Goal: Information Seeking & Learning: Learn about a topic

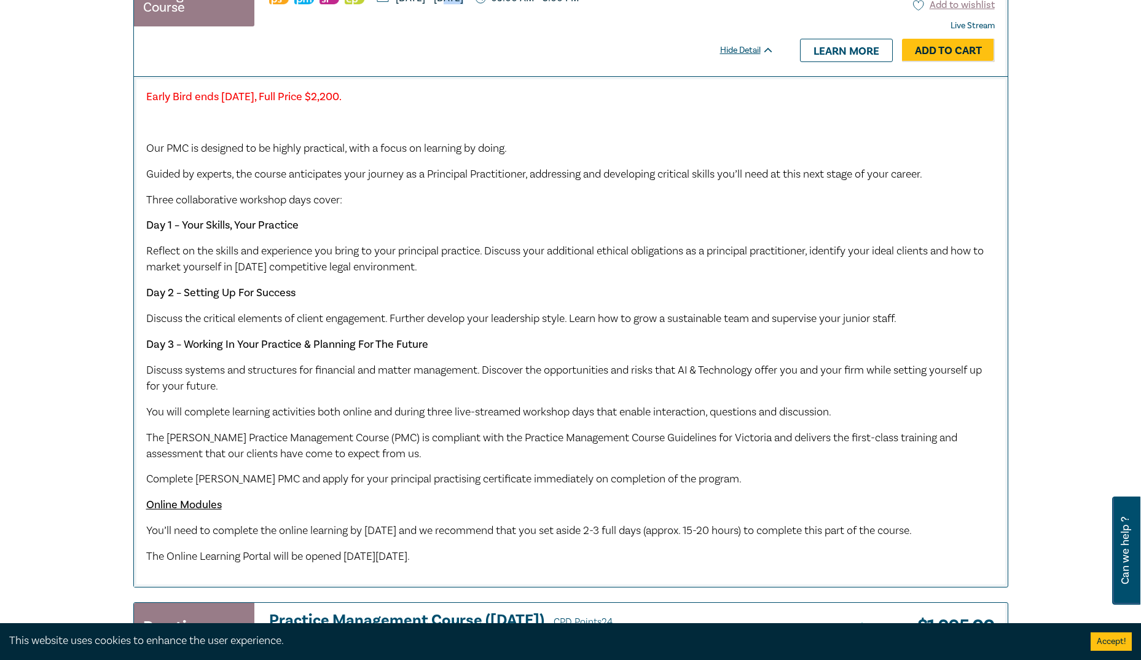
scroll to position [1137, 0]
click at [402, 208] on p "Three collaborative workshop days cover:" at bounding box center [570, 200] width 849 height 16
drag, startPoint x: 402, startPoint y: 217, endPoint x: 392, endPoint y: 222, distance: 10.7
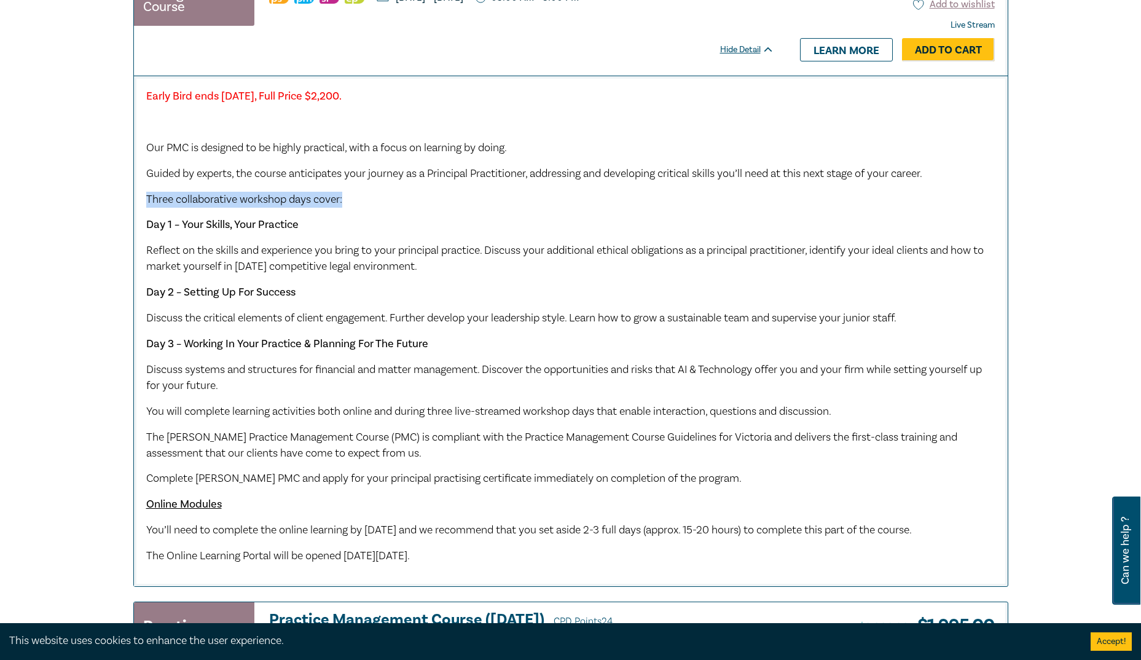
click at [392, 208] on p "Three collaborative workshop days cover:" at bounding box center [570, 200] width 849 height 16
click at [443, 181] on span "Guided by experts, the course anticipates your journey as a Principal Practitio…" at bounding box center [534, 173] width 776 height 14
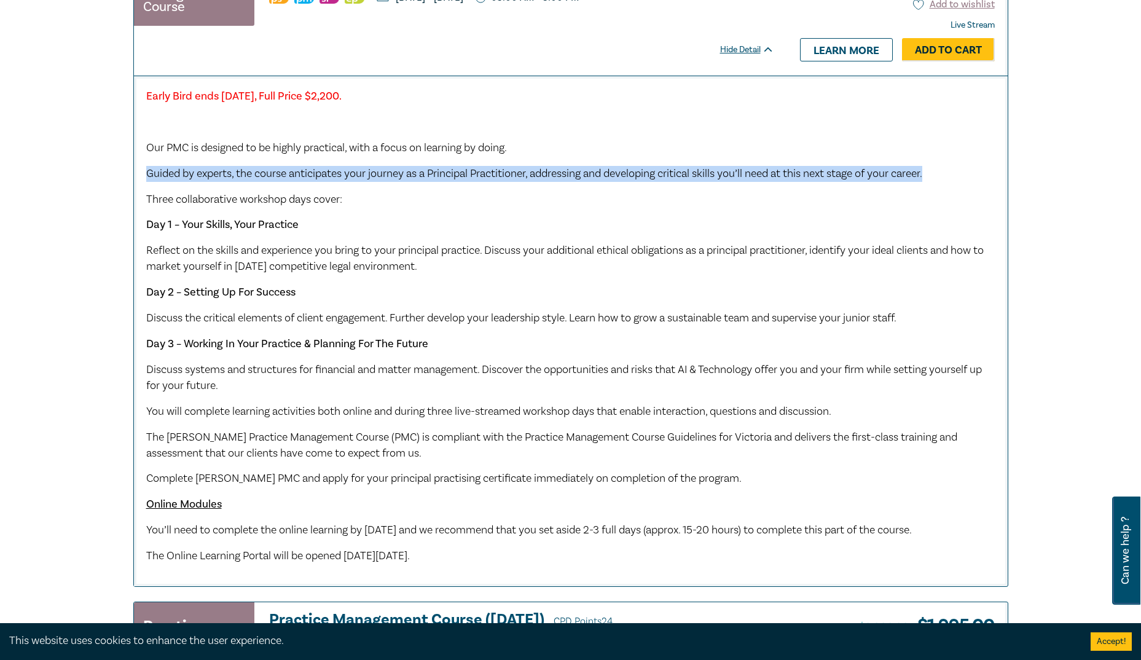
click at [443, 181] on span "Guided by experts, the course anticipates your journey as a Principal Practitio…" at bounding box center [534, 173] width 776 height 14
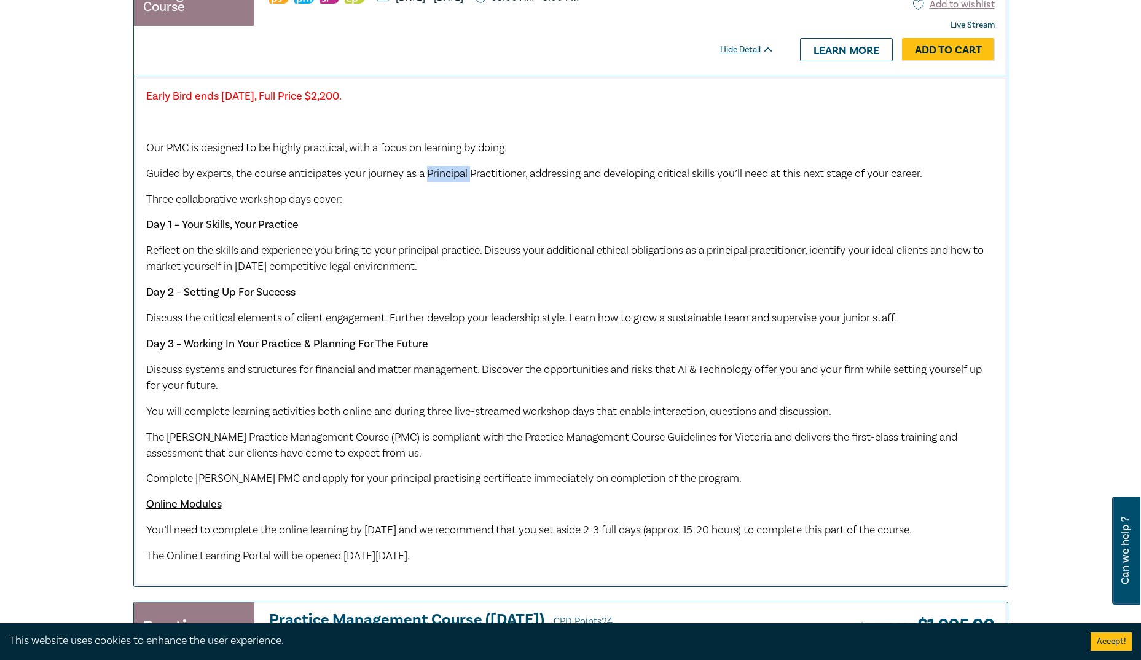
click at [443, 181] on span "Guided by experts, the course anticipates your journey as a Principal Practitio…" at bounding box center [534, 173] width 776 height 14
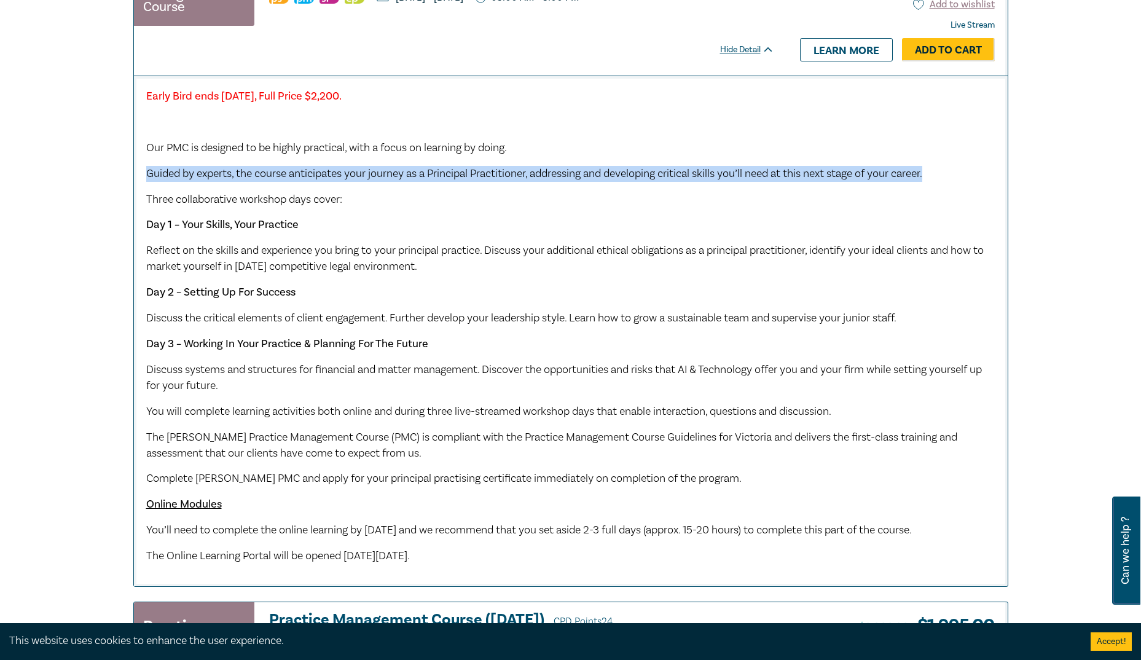
click at [443, 181] on span "Guided by experts, the course anticipates your journey as a Principal Practitio…" at bounding box center [534, 173] width 776 height 14
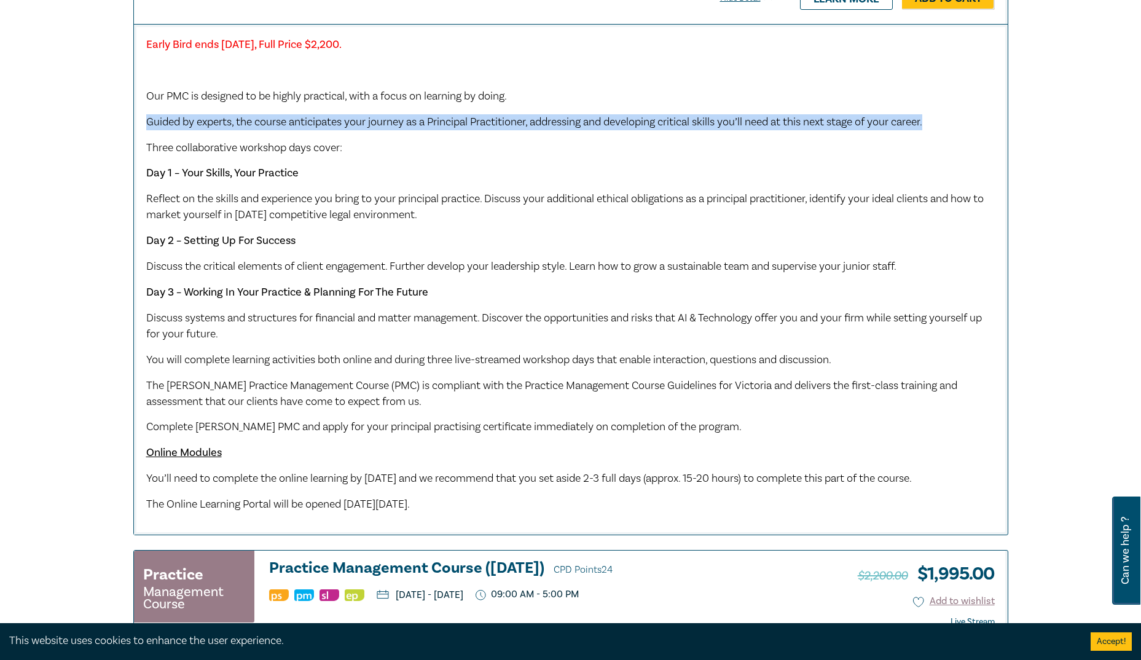
scroll to position [1190, 0]
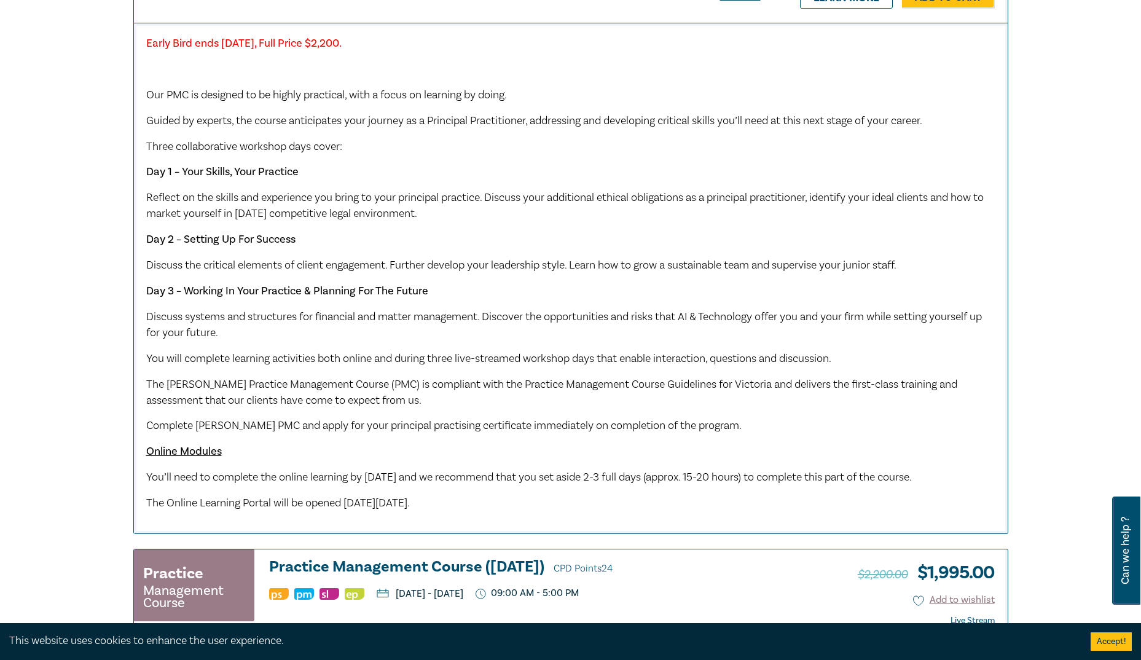
click at [251, 171] on div "Early Bird ends Friday 12 September 2025, Full Price $2,200. Our PMC is designe…" at bounding box center [570, 273] width 849 height 475
drag, startPoint x: 251, startPoint y: 171, endPoint x: 244, endPoint y: 192, distance: 22.1
click at [244, 179] on strong "Day 1 – Your Skills, Your Practice" at bounding box center [222, 172] width 152 height 14
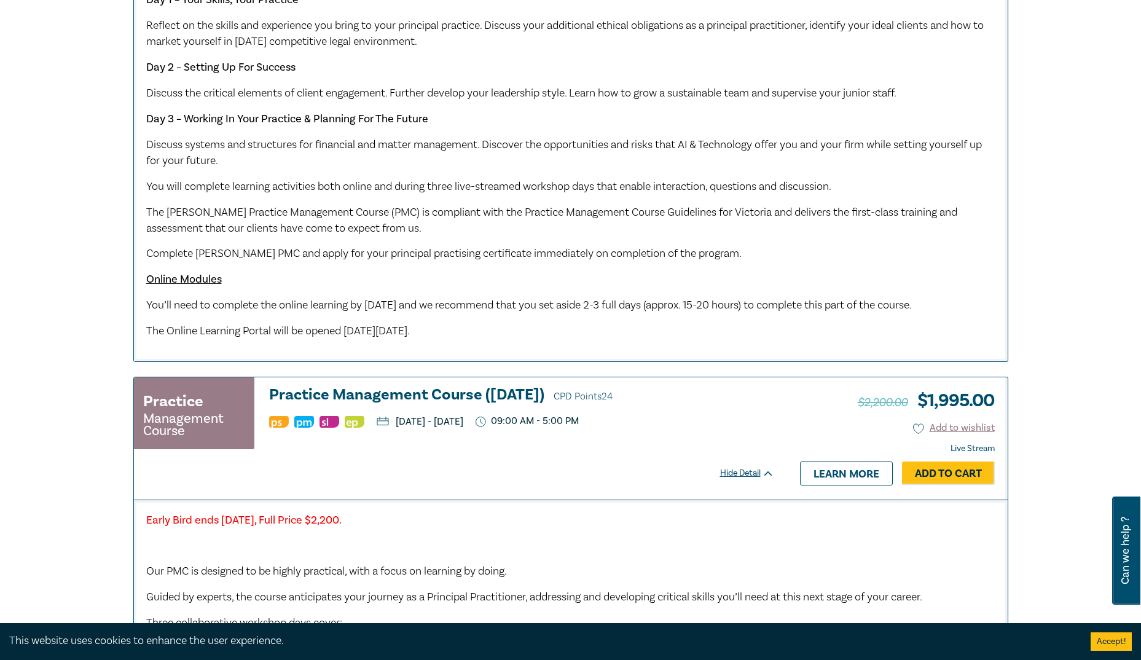
scroll to position [1365, 0]
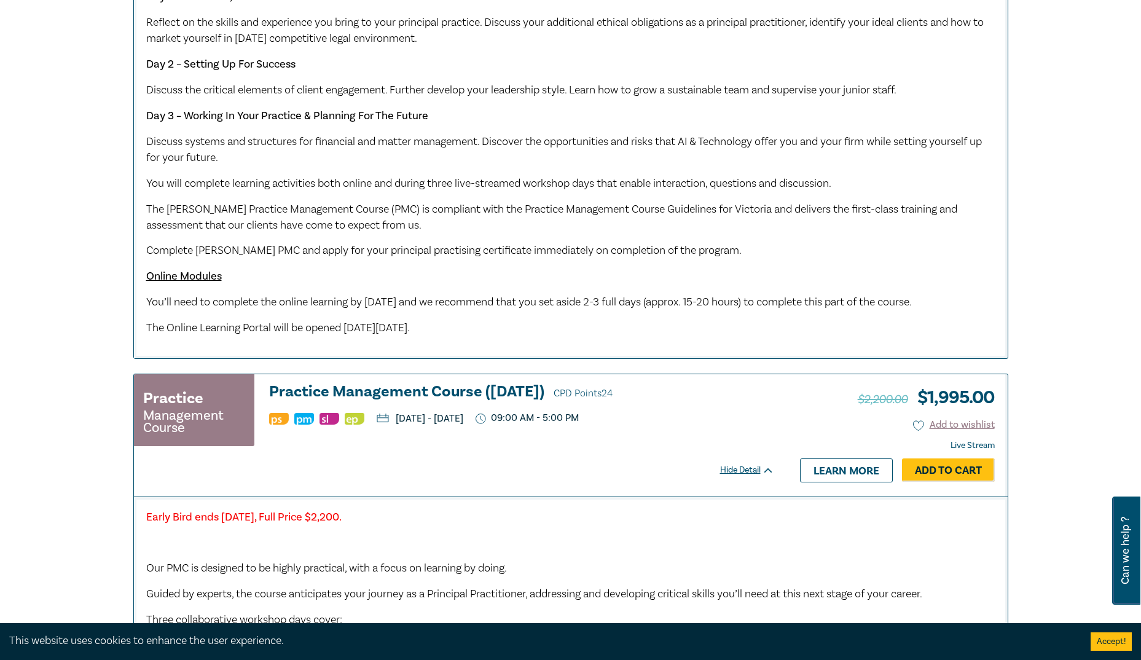
click at [193, 283] on u "Online Modules" at bounding box center [184, 276] width 76 height 14
click at [380, 310] on p "You’ll need to complete the online learning by Monday 6 October 2025 and we rec…" at bounding box center [570, 302] width 849 height 16
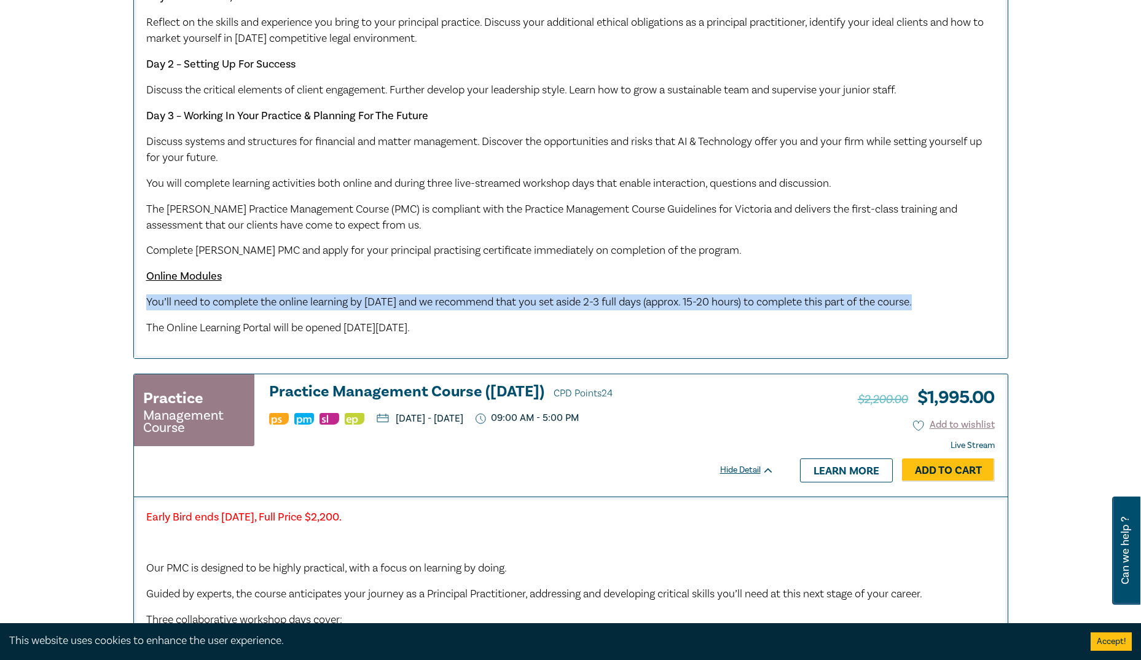
click at [380, 310] on p "You’ll need to complete the online learning by Monday 6 October 2025 and we rec…" at bounding box center [570, 302] width 849 height 16
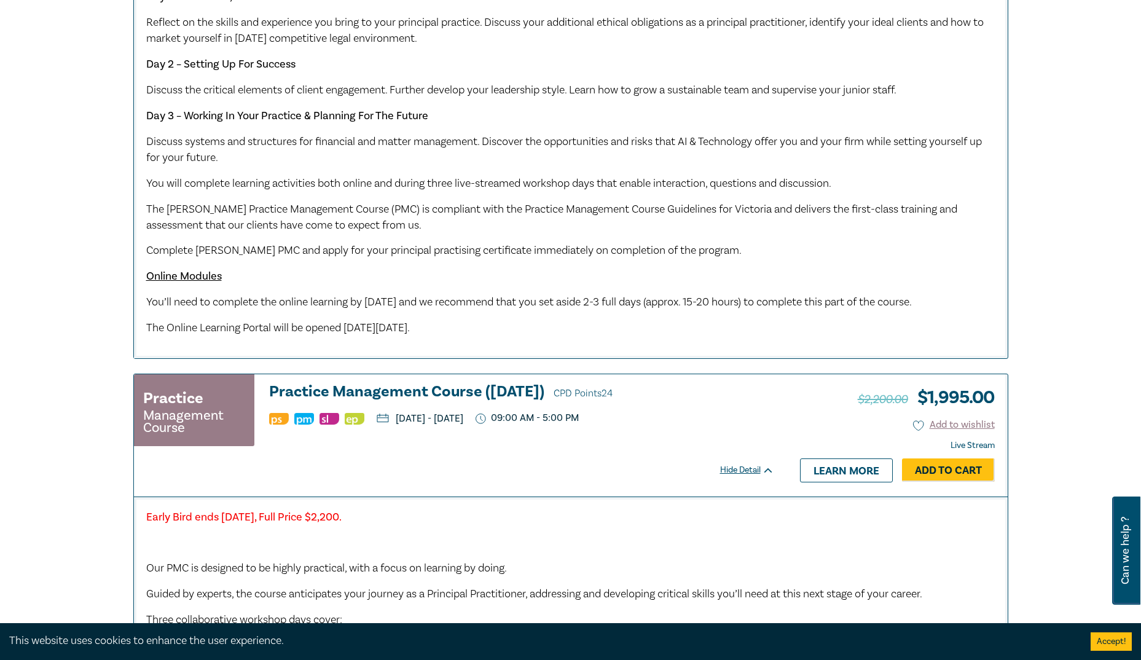
drag, startPoint x: 380, startPoint y: 310, endPoint x: 351, endPoint y: 370, distance: 66.8
click at [351, 358] on div "Early Bird ends Friday 12 September 2025, Full Price $2,200. Our PMC is designe…" at bounding box center [570, 103] width 873 height 510
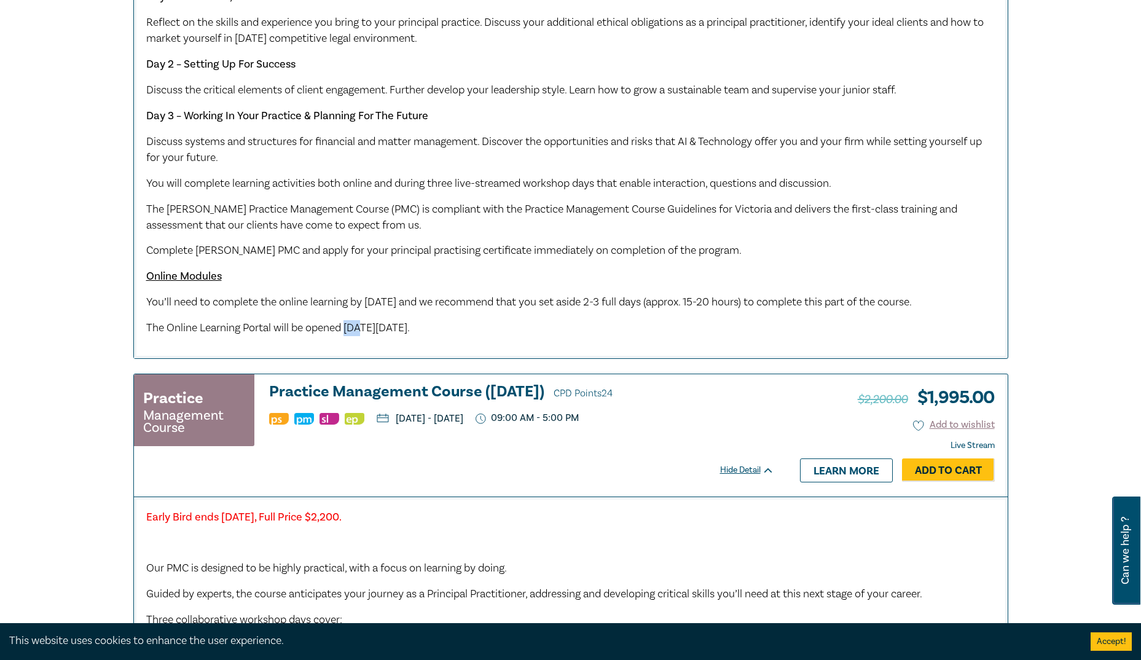
click at [351, 358] on div "Early Bird ends Friday 12 September 2025, Full Price $2,200. Our PMC is designe…" at bounding box center [570, 103] width 873 height 510
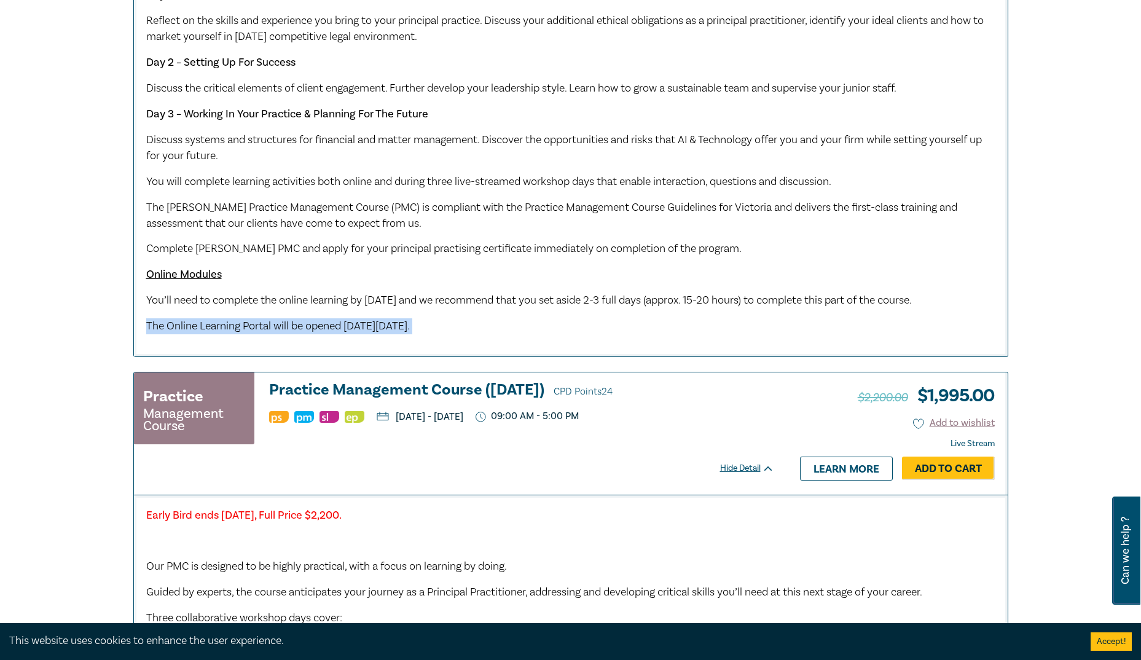
click at [369, 333] on span "The Online Learning Portal will be opened on Friday 19 September 2025." at bounding box center [277, 326] width 263 height 14
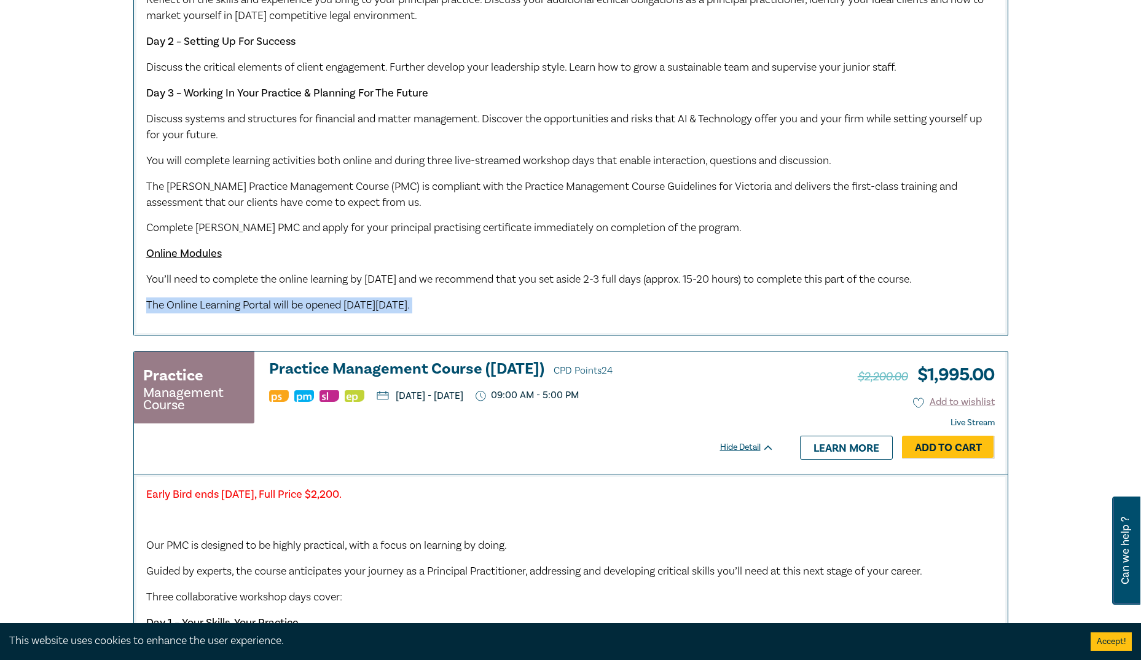
scroll to position [1387, 0]
click at [379, 314] on p "The Online Learning Portal will be opened on Friday 19 September 2025." at bounding box center [570, 306] width 849 height 16
drag, startPoint x: 379, startPoint y: 345, endPoint x: 340, endPoint y: 311, distance: 51.8
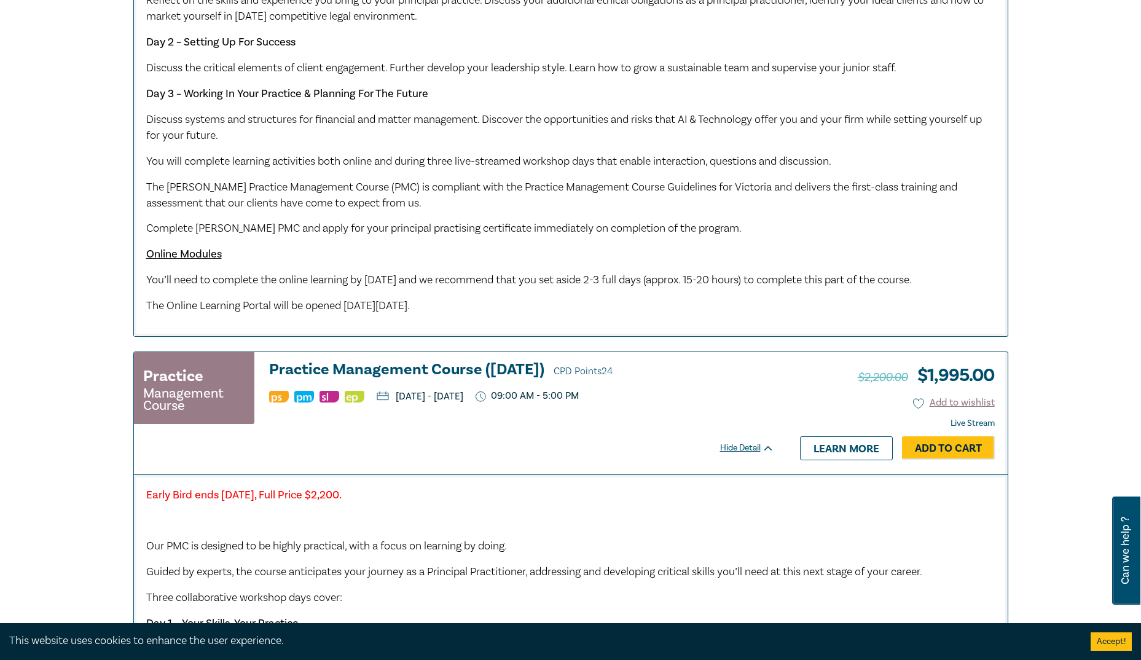
click at [340, 288] on p "You’ll need to complete the online learning by Monday 6 October 2025 and we rec…" at bounding box center [570, 280] width 849 height 16
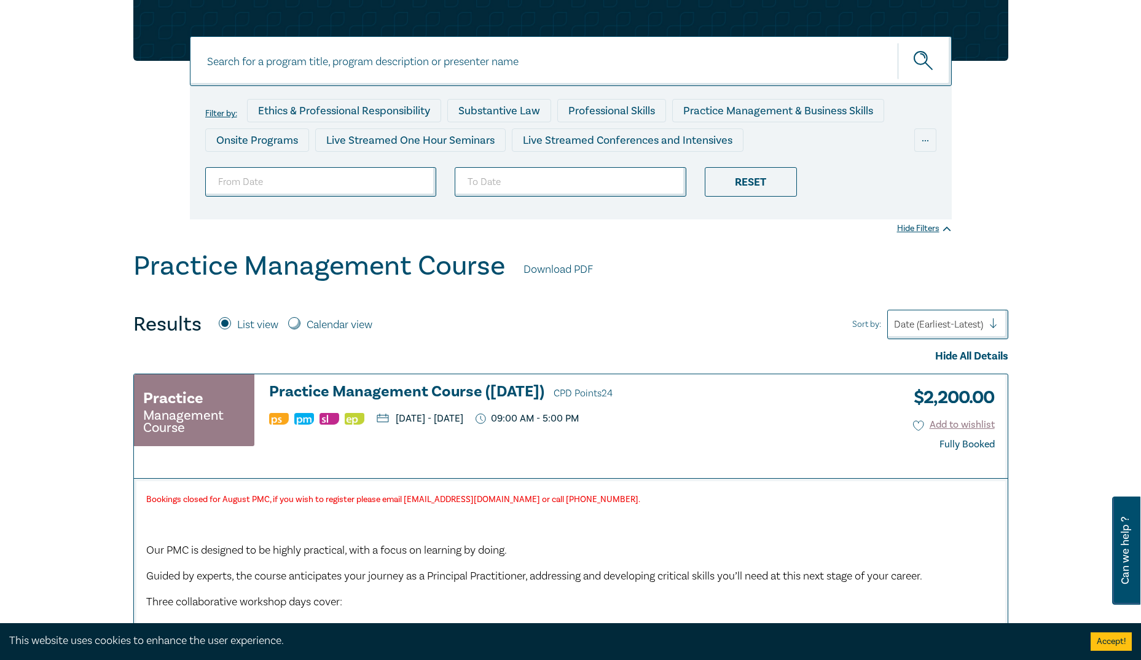
scroll to position [85, 0]
drag, startPoint x: 408, startPoint y: 502, endPoint x: 491, endPoint y: 499, distance: 83.0
click at [491, 499] on strong "Bookings closed for August PMC, if you wish to register please email pmc@leocus…" at bounding box center [393, 499] width 494 height 11
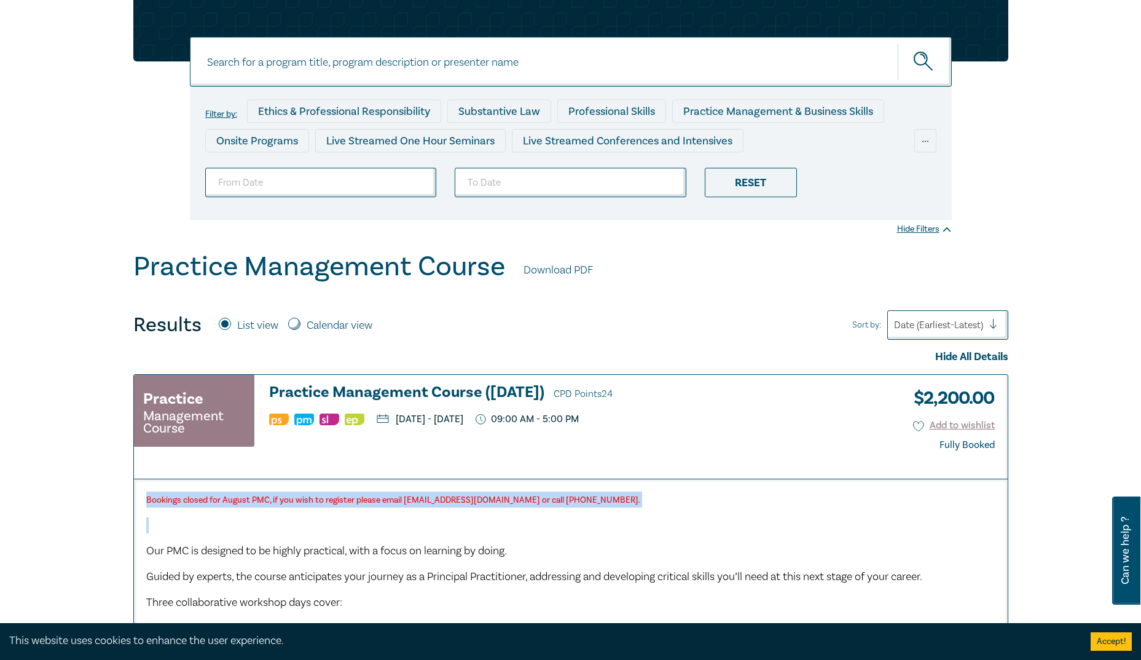
click at [491, 499] on strong "Bookings closed for August PMC, if you wish to register please email pmc@leocus…" at bounding box center [393, 499] width 494 height 11
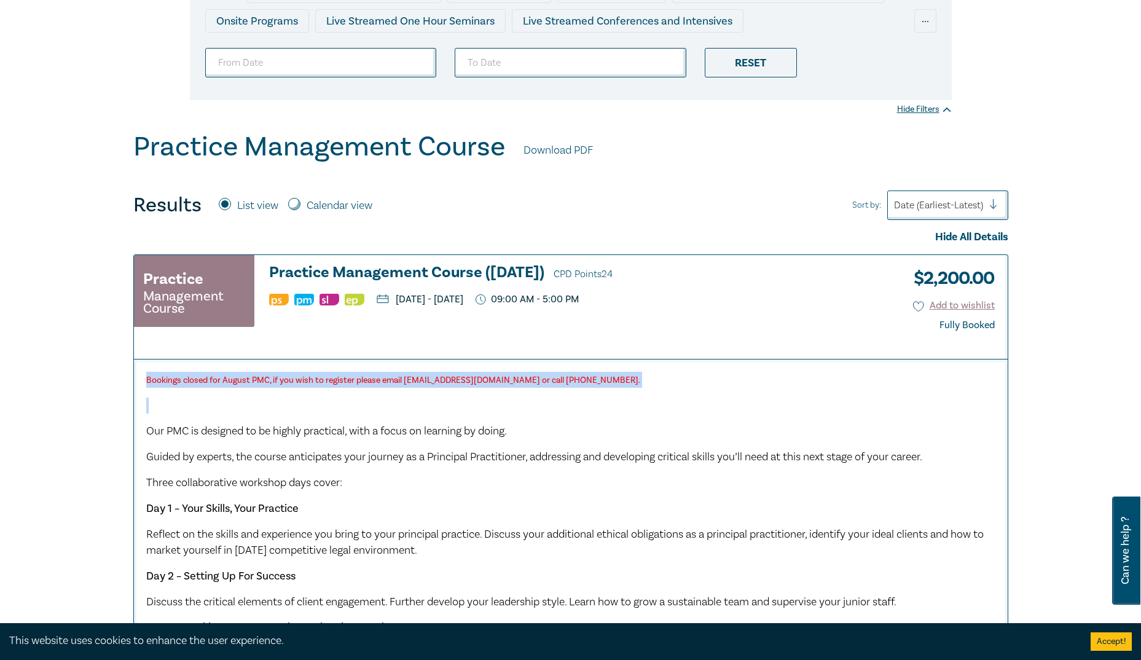
scroll to position [206, 0]
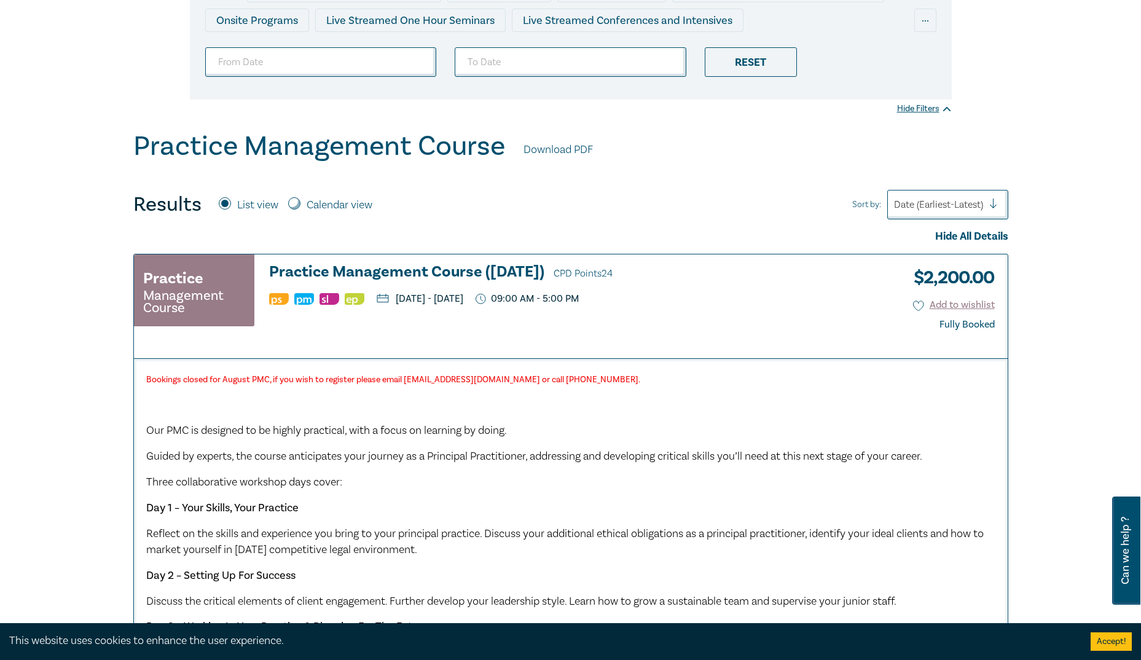
drag, startPoint x: 496, startPoint y: 339, endPoint x: 604, endPoint y: 362, distance: 110.0
click at [604, 362] on div "Practice Management Course Practice Management Course (August 2025) CPD Points …" at bounding box center [570, 561] width 875 height 615
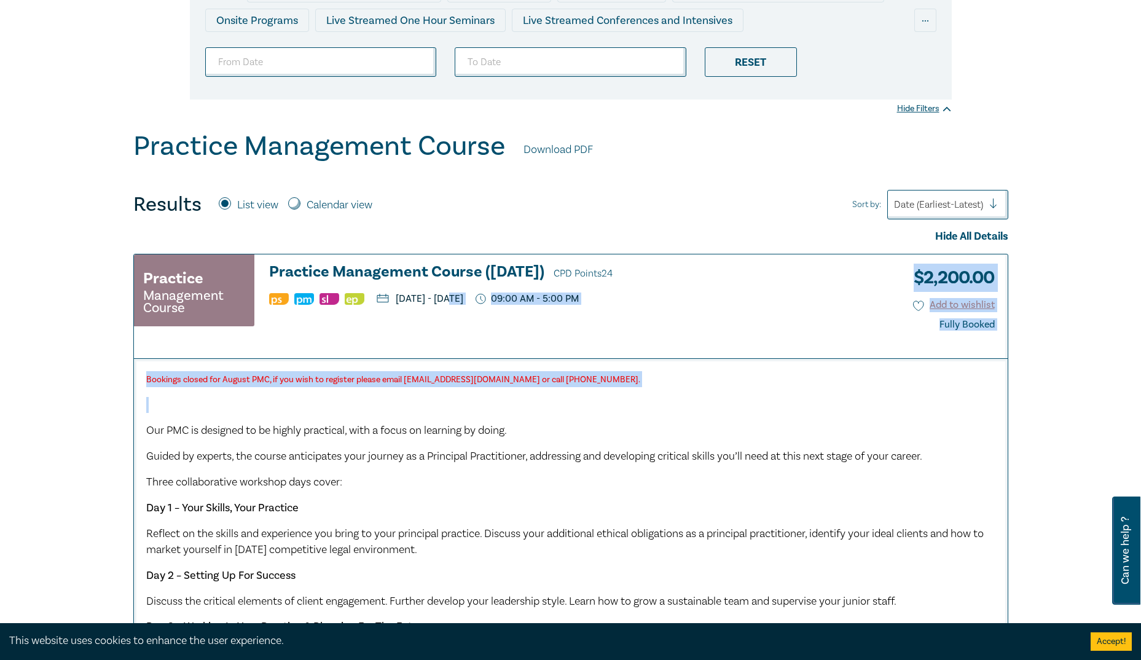
drag, startPoint x: 455, startPoint y: 297, endPoint x: 556, endPoint y: 392, distance: 138.6
click at [556, 392] on div "Practice Management Course Practice Management Course (August 2025) CPD Points …" at bounding box center [570, 561] width 875 height 615
click at [537, 410] on p at bounding box center [570, 405] width 849 height 16
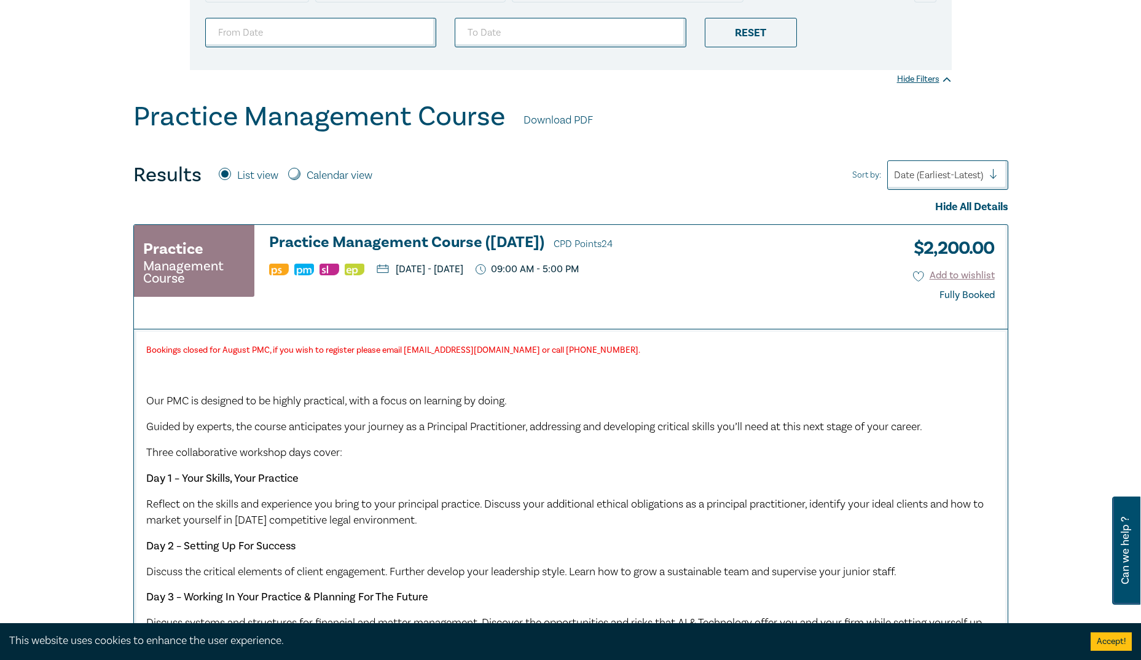
scroll to position [235, 0]
